Goal: Find specific fact

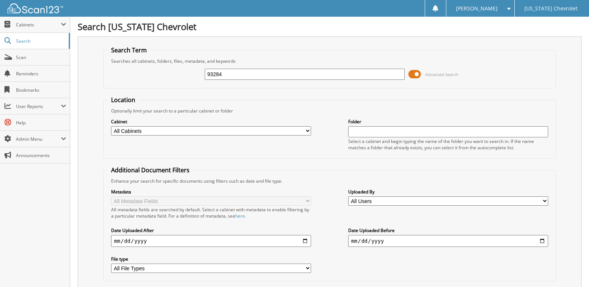
type input "93284"
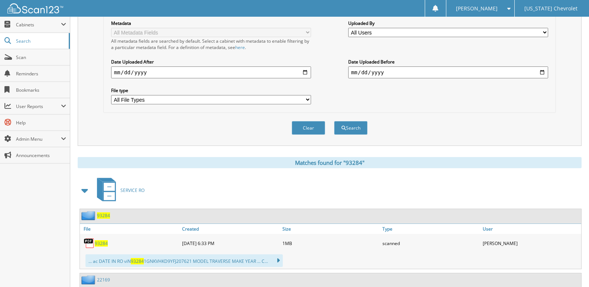
scroll to position [186, 0]
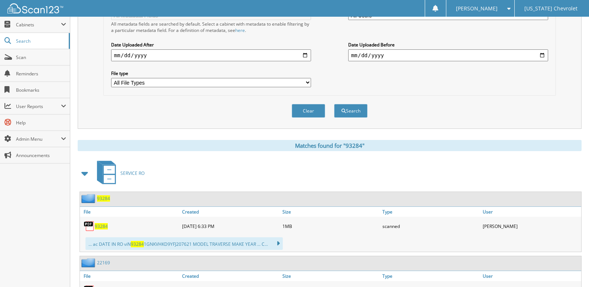
click at [98, 224] on span "93284" at bounding box center [101, 226] width 13 height 6
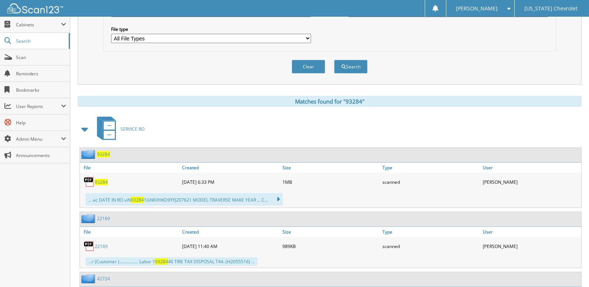
scroll to position [260, 0]
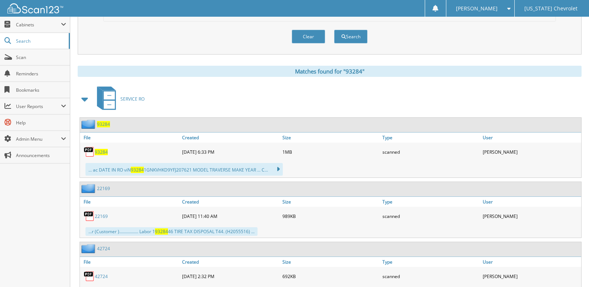
click at [503, 7] on div "[PERSON_NAME]" at bounding box center [480, 8] width 61 height 17
click at [502, 34] on link "Logout" at bounding box center [481, 36] width 68 height 13
